Goal: Navigation & Orientation: Go to known website

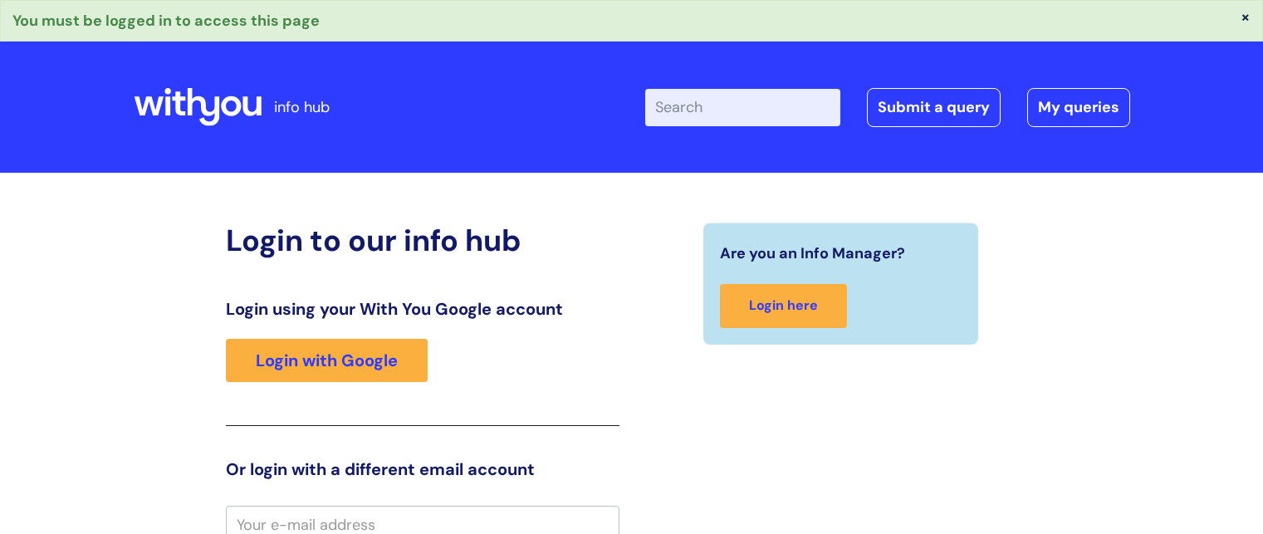
scroll to position [9, 0]
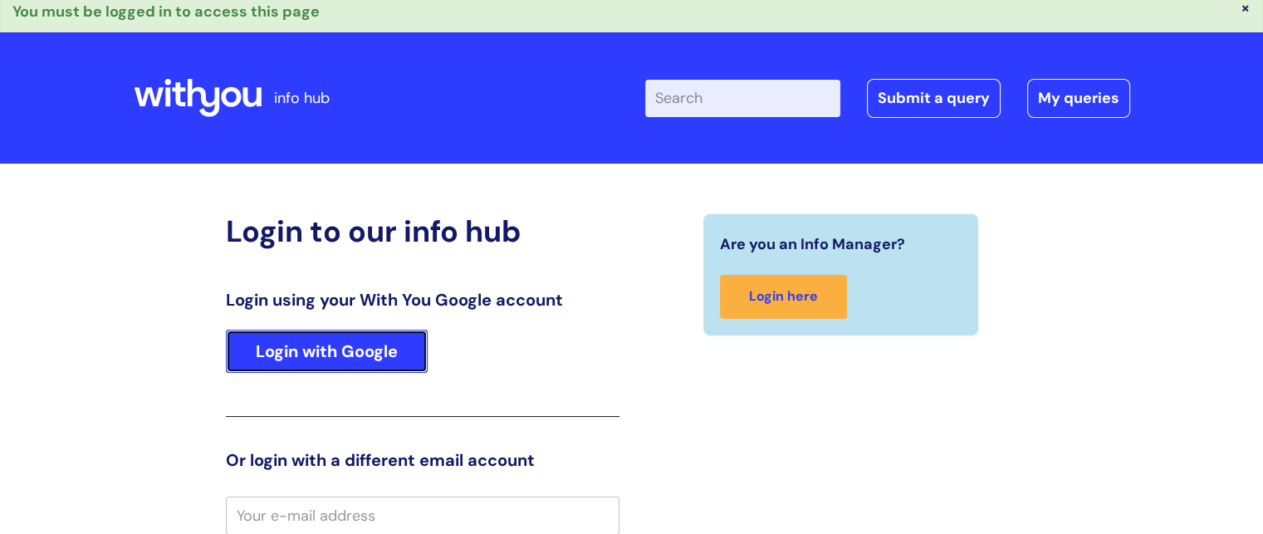
click at [296, 355] on link "Login with Google" at bounding box center [327, 351] width 202 height 43
